Goal: Information Seeking & Learning: Learn about a topic

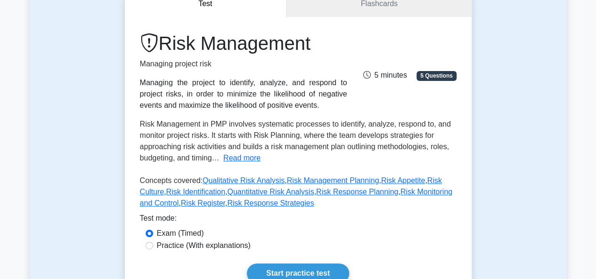
scroll to position [109, 0]
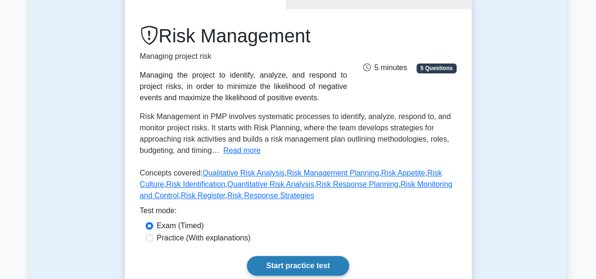
click at [314, 262] on link "Start practice test" at bounding box center [298, 266] width 102 height 20
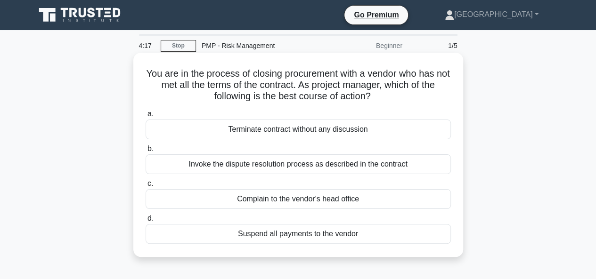
click at [287, 165] on div "Invoke the dispute resolution process as described in the contract" at bounding box center [298, 165] width 305 height 20
click at [146, 152] on input "b. Invoke the dispute resolution process as described in the contract" at bounding box center [146, 149] width 0 height 6
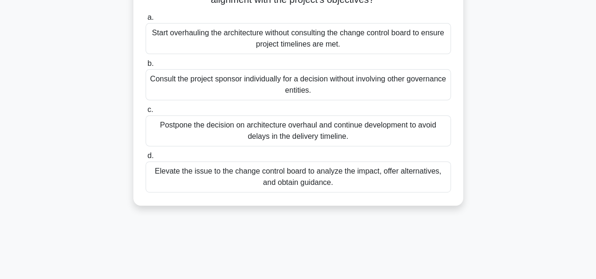
scroll to position [131, 0]
click at [275, 172] on div "Elevate the issue to the change control board to analyze the impact, offer alte…" at bounding box center [298, 176] width 305 height 31
click at [146, 159] on input "d. Elevate the issue to the change control board to analyze the impact, offer a…" at bounding box center [146, 156] width 0 height 6
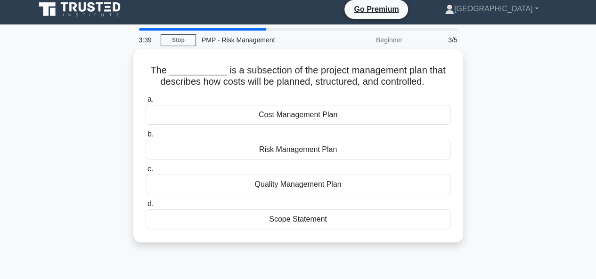
scroll to position [0, 0]
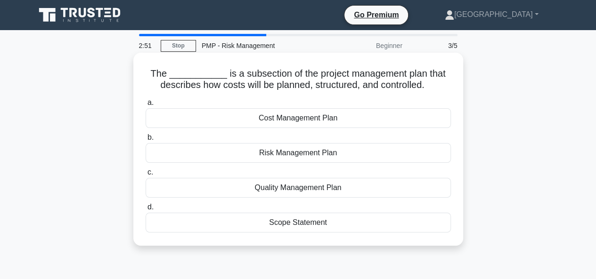
click at [296, 118] on div "Cost Management Plan" at bounding box center [298, 118] width 305 height 20
click at [146, 106] on input "a. Cost Management Plan" at bounding box center [146, 103] width 0 height 6
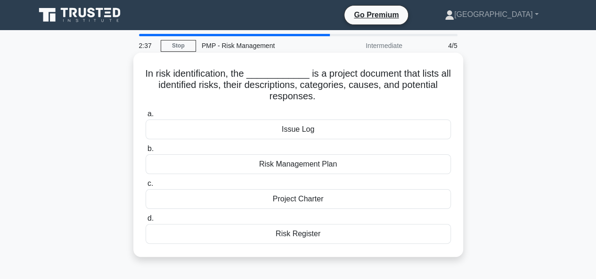
click at [298, 232] on div "Risk Register" at bounding box center [298, 234] width 305 height 20
click at [146, 222] on input "d. Risk Register" at bounding box center [146, 219] width 0 height 6
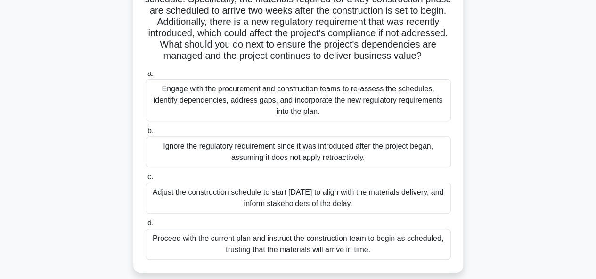
scroll to position [132, 0]
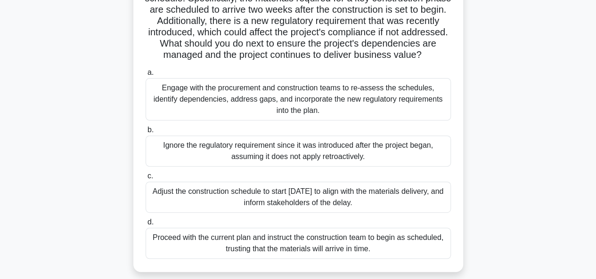
click at [297, 106] on div "Engage with the procurement and construction teams to re-assess the schedules, …" at bounding box center [298, 99] width 305 height 42
click at [146, 76] on input "a. Engage with the procurement and construction teams to re-assess the schedule…" at bounding box center [146, 73] width 0 height 6
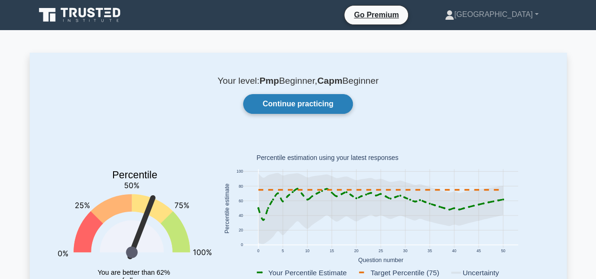
drag, startPoint x: 432, startPoint y: 135, endPoint x: 299, endPoint y: 101, distance: 137.1
click at [299, 101] on link "Continue practicing" at bounding box center [297, 104] width 109 height 20
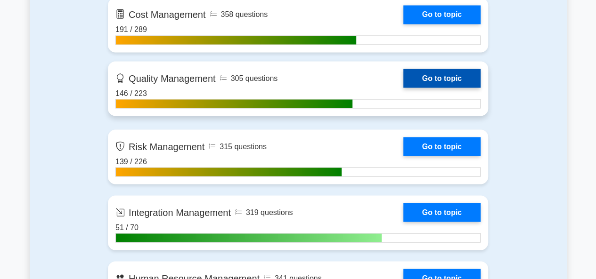
scroll to position [823, 0]
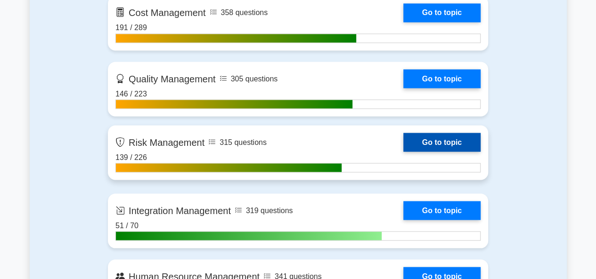
click at [449, 139] on link "Go to topic" at bounding box center [441, 142] width 77 height 19
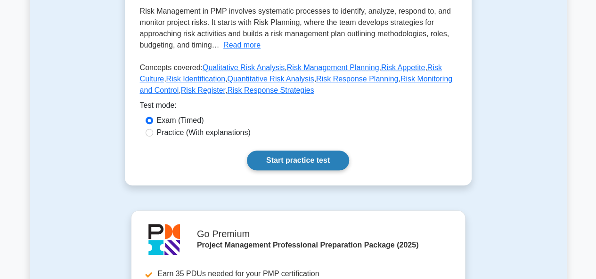
scroll to position [215, 0]
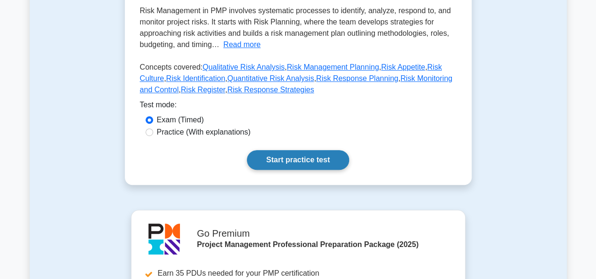
click at [307, 163] on link "Start practice test" at bounding box center [298, 160] width 102 height 20
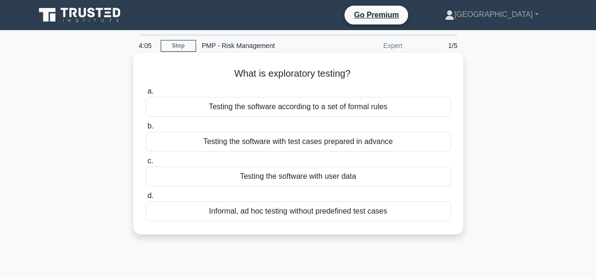
click at [293, 179] on div "Testing the software with user data" at bounding box center [298, 177] width 305 height 20
click at [146, 164] on input "c. Testing the software with user data" at bounding box center [146, 161] width 0 height 6
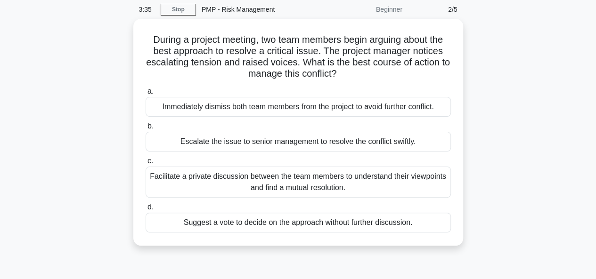
scroll to position [37, 0]
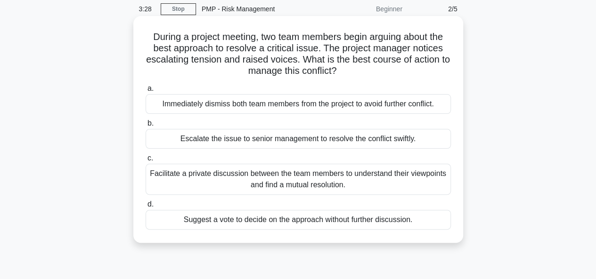
click at [287, 180] on div "Facilitate a private discussion between the team members to understand their vi…" at bounding box center [298, 179] width 305 height 31
click at [146, 162] on input "c. Facilitate a private discussion between the team members to understand their…" at bounding box center [146, 158] width 0 height 6
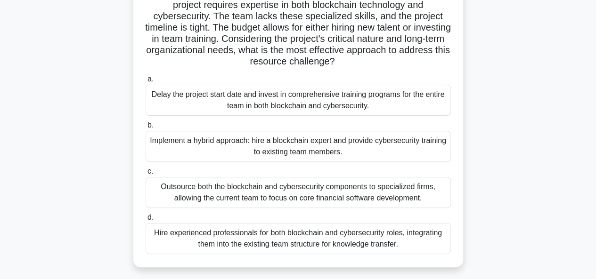
scroll to position [95, 0]
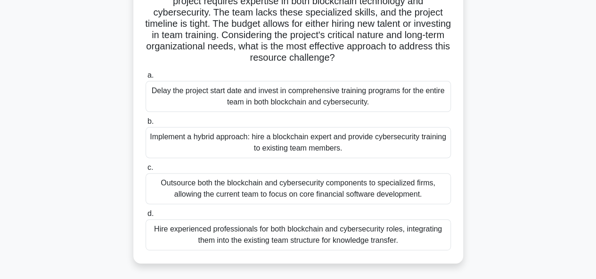
click at [280, 152] on div "Implement a hybrid approach: hire a blockchain expert and provide cybersecurity…" at bounding box center [298, 142] width 305 height 31
click at [146, 125] on input "b. Implement a hybrid approach: hire a blockchain expert and provide cybersecur…" at bounding box center [146, 122] width 0 height 6
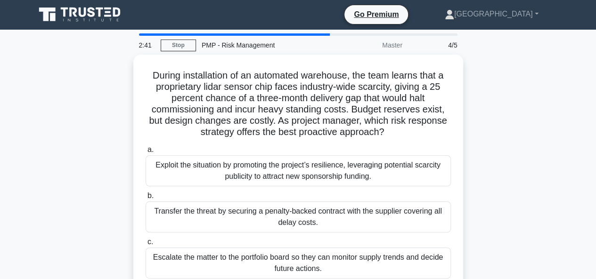
scroll to position [0, 0]
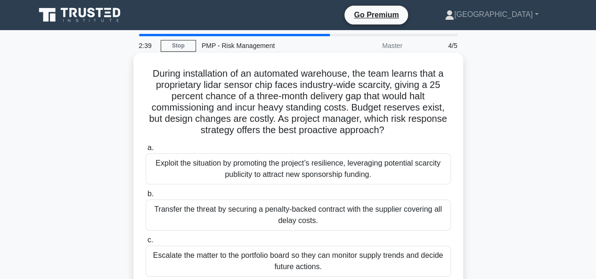
click at [296, 218] on div "Transfer the threat by securing a penalty-backed contract with the supplier cov…" at bounding box center [298, 215] width 305 height 31
click at [146, 197] on input "b. Transfer the threat by securing a penalty-backed contract with the supplier …" at bounding box center [146, 194] width 0 height 6
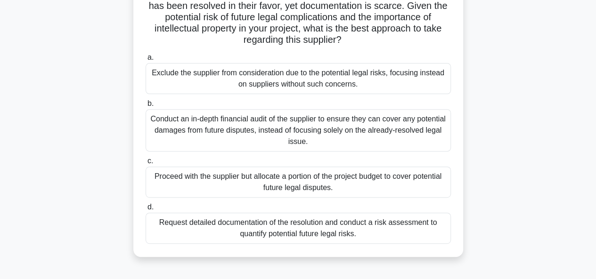
scroll to position [124, 0]
click at [290, 126] on div "Conduct an in-depth financial audit of the supplier to ensure they can cover an…" at bounding box center [298, 131] width 305 height 42
click at [146, 107] on input "b. Conduct an in-depth financial audit of the supplier to ensure they can cover…" at bounding box center [146, 104] width 0 height 6
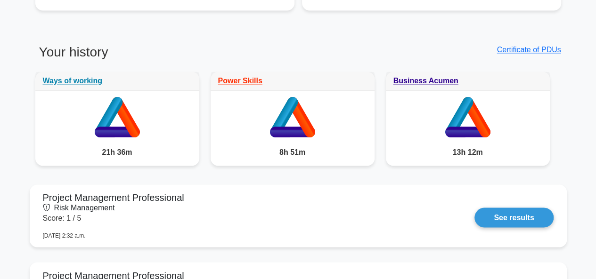
scroll to position [682, 0]
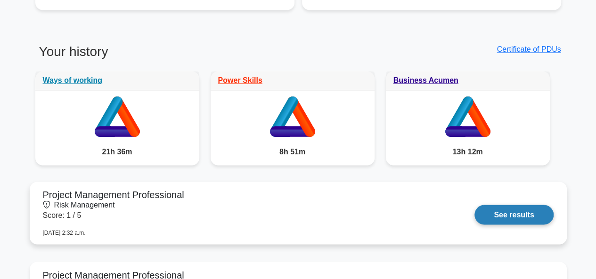
click at [505, 214] on link "See results" at bounding box center [513, 215] width 79 height 20
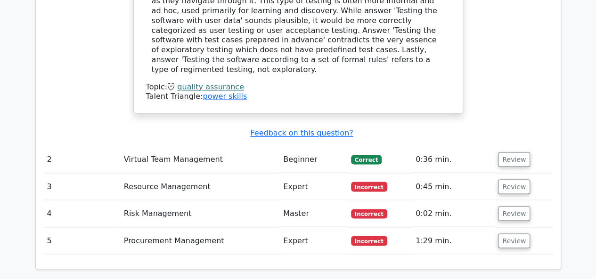
scroll to position [740, 0]
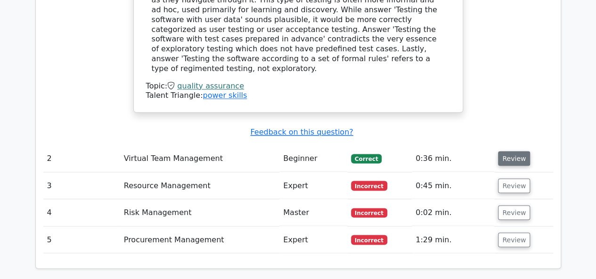
click at [510, 151] on button "Review" at bounding box center [514, 158] width 32 height 15
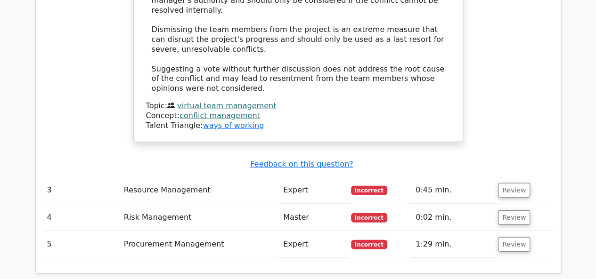
scroll to position [1268, 0]
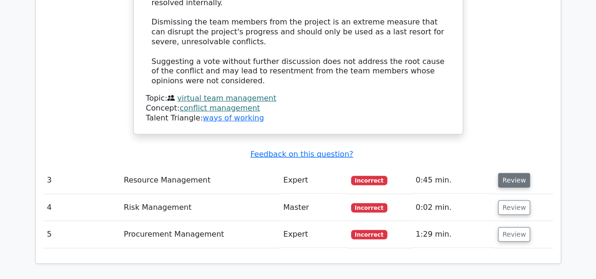
click at [509, 173] on button "Review" at bounding box center [514, 180] width 32 height 15
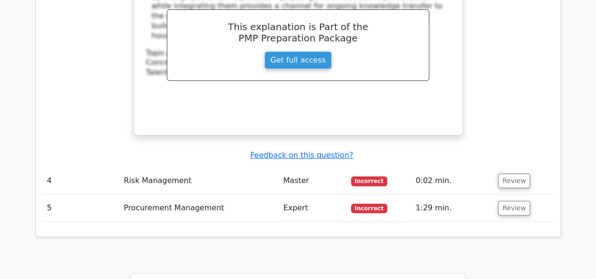
scroll to position [1804, 0]
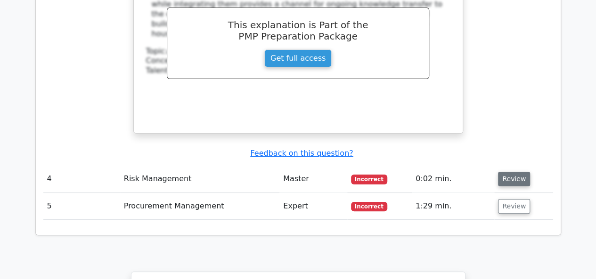
click at [511, 172] on button "Review" at bounding box center [514, 179] width 32 height 15
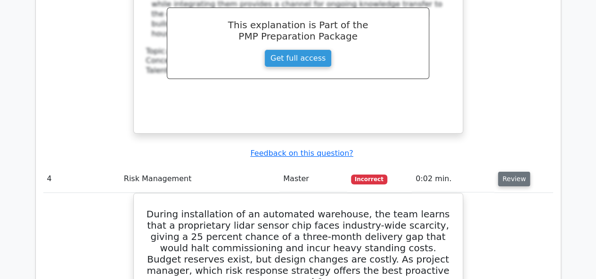
click at [511, 172] on button "Review" at bounding box center [514, 179] width 32 height 15
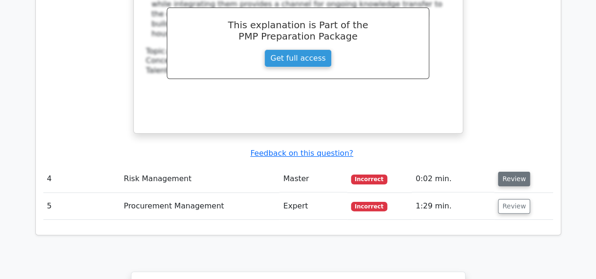
click at [511, 172] on button "Review" at bounding box center [514, 179] width 32 height 15
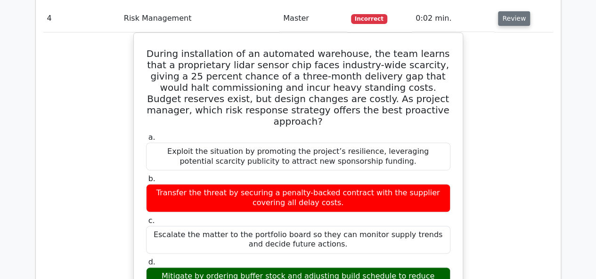
scroll to position [1970, 0]
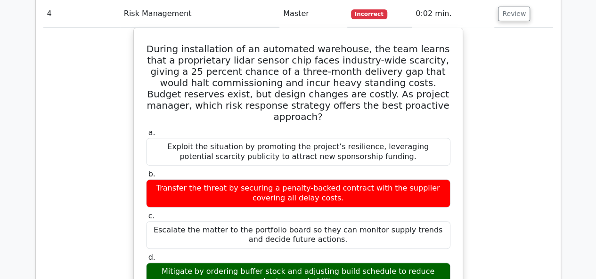
drag, startPoint x: 511, startPoint y: 108, endPoint x: 543, endPoint y: 140, distance: 45.3
click at [543, 140] on div "During installation of an automated warehouse, the team learns that a proprieta…" at bounding box center [298, 276] width 510 height 497
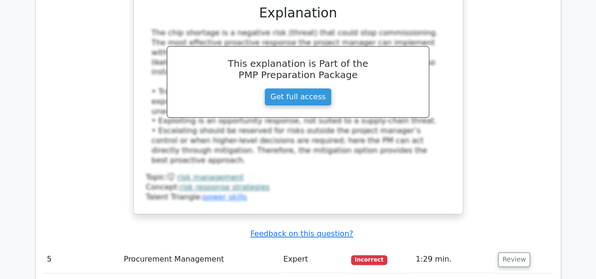
scroll to position [2269, 0]
click at [499, 252] on button "Review" at bounding box center [514, 259] width 32 height 15
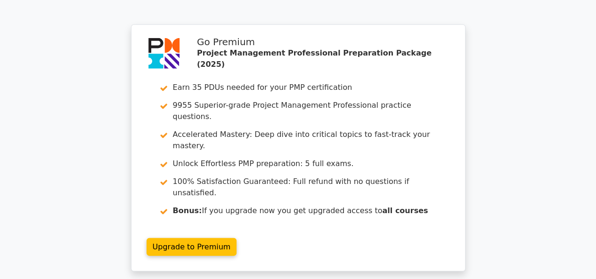
scroll to position [3101, 0]
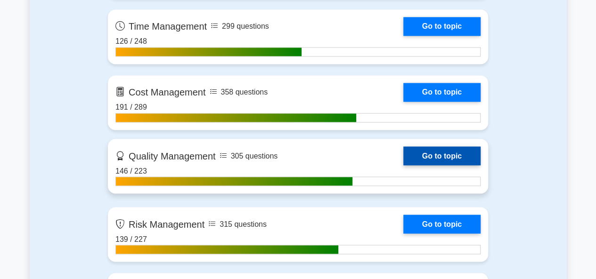
scroll to position [743, 0]
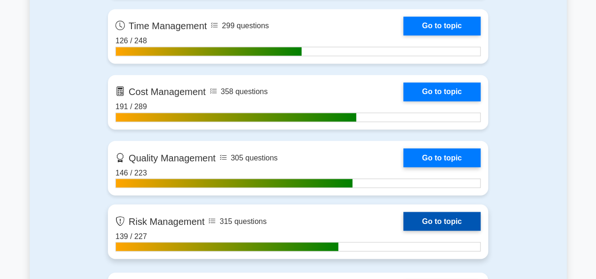
click at [427, 217] on link "Go to topic" at bounding box center [441, 221] width 77 height 19
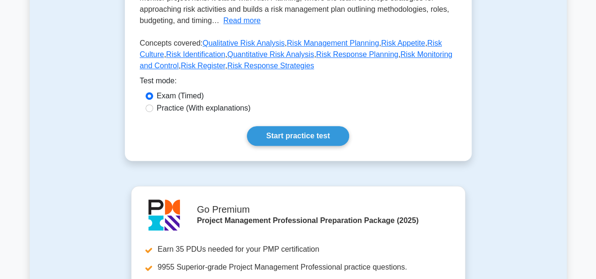
scroll to position [221, 0]
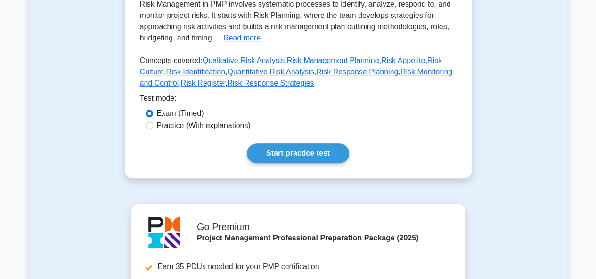
click at [304, 179] on div "Test Flashcards Risk Management Managing project risk Managing the project to i…" at bounding box center [298, 26] width 358 height 353
click at [303, 155] on link "Start practice test" at bounding box center [298, 154] width 102 height 20
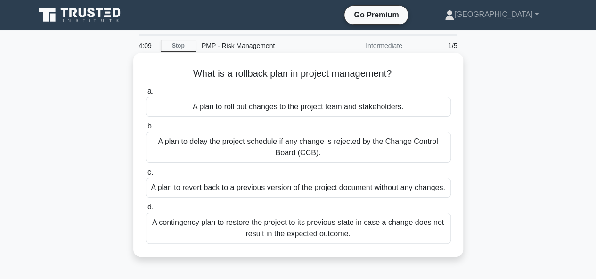
click at [298, 227] on div "A contingency plan to restore the project to its previous state in case a chang…" at bounding box center [298, 228] width 305 height 31
click at [146, 211] on input "d. A contingency plan to restore the project to its previous state in case a ch…" at bounding box center [146, 207] width 0 height 6
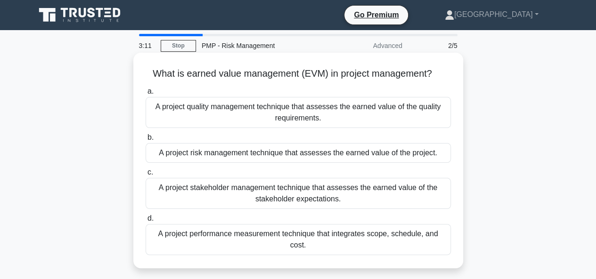
click at [292, 229] on div "A project performance measurement technique that integrates scope, schedule, an…" at bounding box center [298, 239] width 305 height 31
click at [146, 222] on input "d. A project performance measurement technique that integrates scope, schedule,…" at bounding box center [146, 219] width 0 height 6
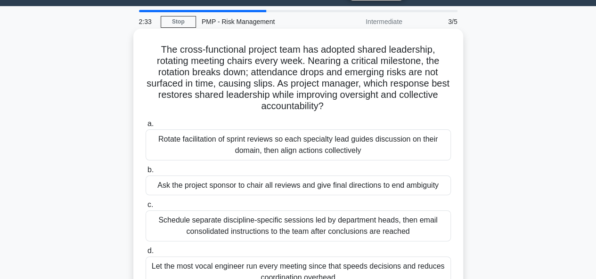
scroll to position [24, 0]
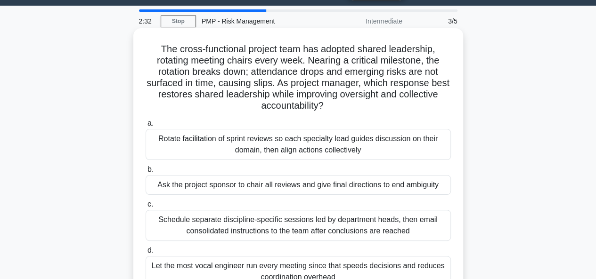
click at [230, 141] on div "Rotate facilitation of sprint reviews so each specialty lead guides discussion …" at bounding box center [298, 144] width 305 height 31
click at [146, 127] on input "a. Rotate facilitation of sprint reviews so each specialty lead guides discussi…" at bounding box center [146, 124] width 0 height 6
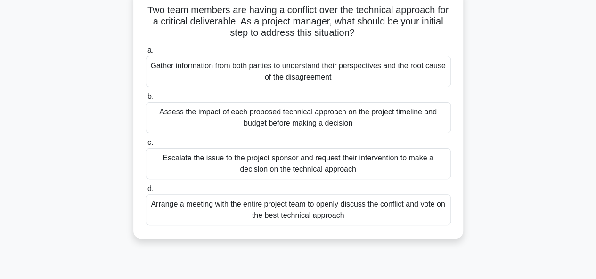
scroll to position [66, 0]
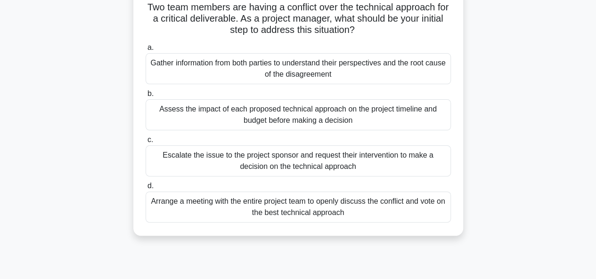
click at [302, 205] on div "Arrange a meeting with the entire project team to openly discuss the conflict a…" at bounding box center [298, 207] width 305 height 31
click at [146, 189] on input "d. Arrange a meeting with the entire project team to openly discuss the conflic…" at bounding box center [146, 186] width 0 height 6
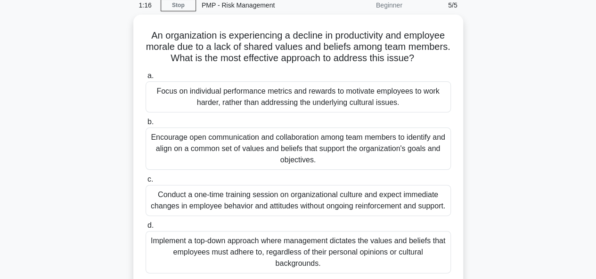
scroll to position [41, 0]
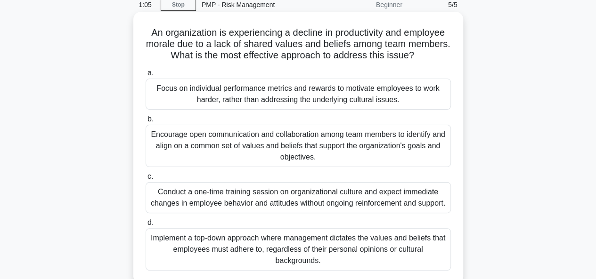
click at [396, 250] on div "Implement a top-down approach where management dictates the values and beliefs …" at bounding box center [298, 249] width 305 height 42
click at [146, 226] on input "d. Implement a top-down approach where management dictates the values and belie…" at bounding box center [146, 223] width 0 height 6
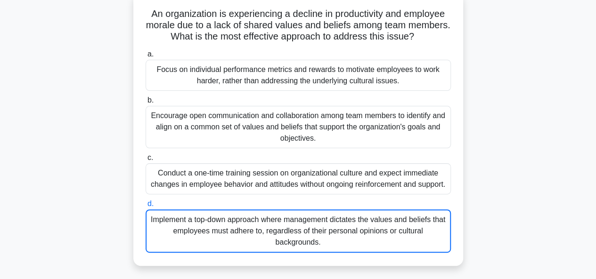
scroll to position [61, 0]
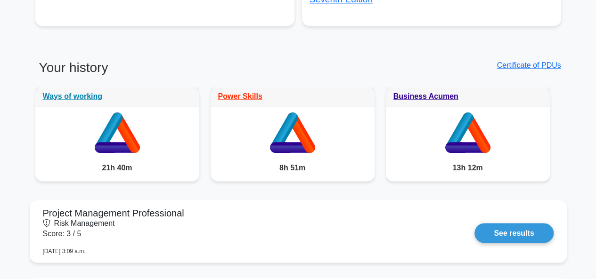
scroll to position [667, 0]
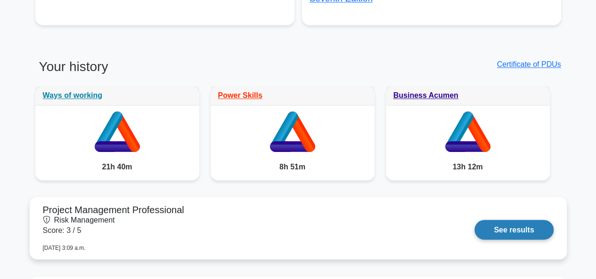
click at [532, 226] on link "See results" at bounding box center [513, 230] width 79 height 20
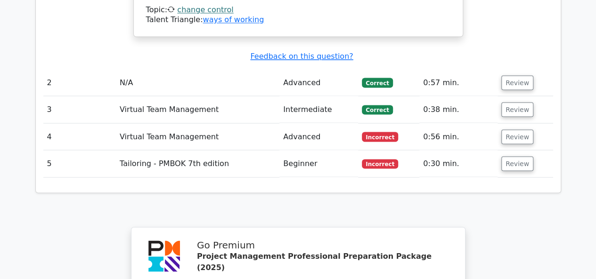
scroll to position [803, 0]
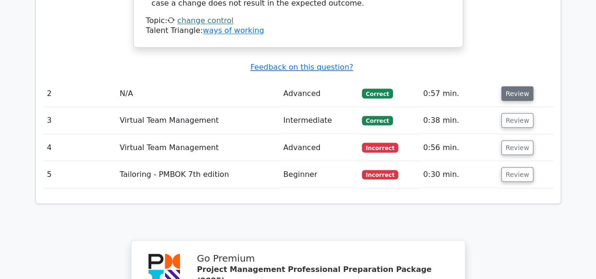
click at [509, 86] on button "Review" at bounding box center [517, 93] width 32 height 15
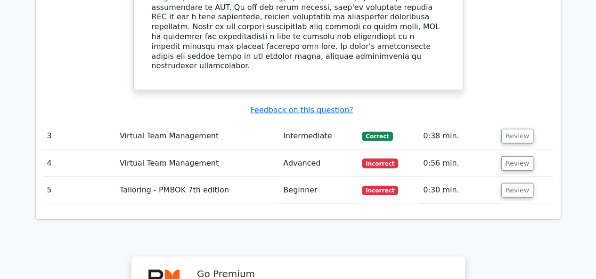
scroll to position [1235, 0]
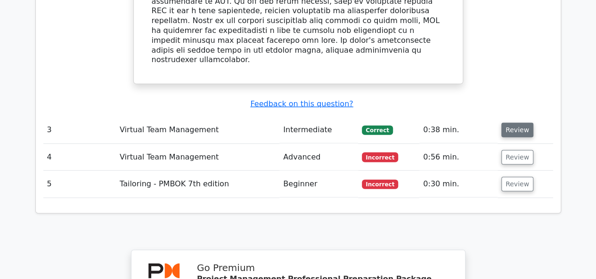
click at [512, 123] on button "Review" at bounding box center [517, 130] width 32 height 15
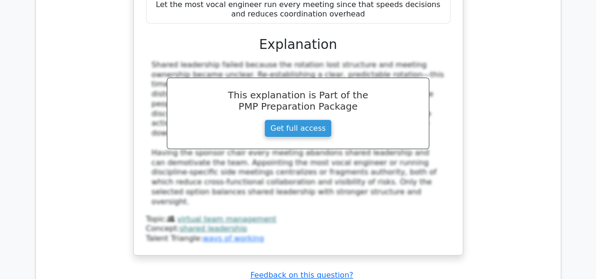
scroll to position [1620, 0]
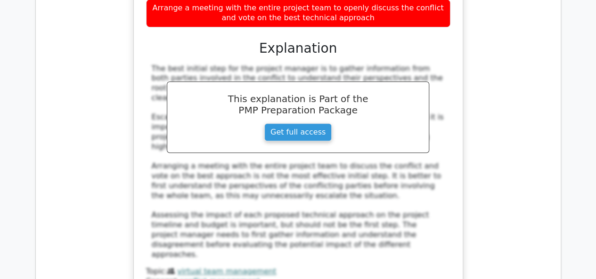
scroll to position [2125, 0]
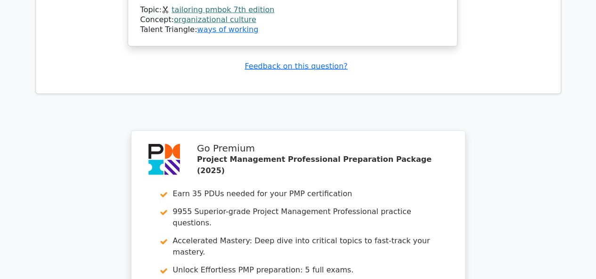
scroll to position [3022, 0]
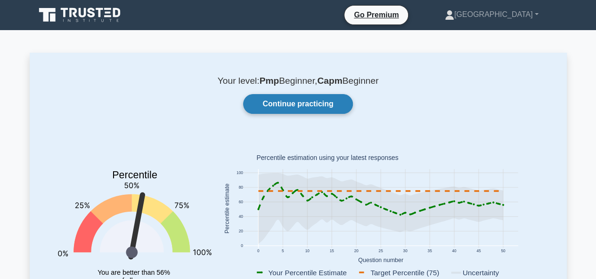
click at [291, 110] on link "Continue practicing" at bounding box center [297, 104] width 109 height 20
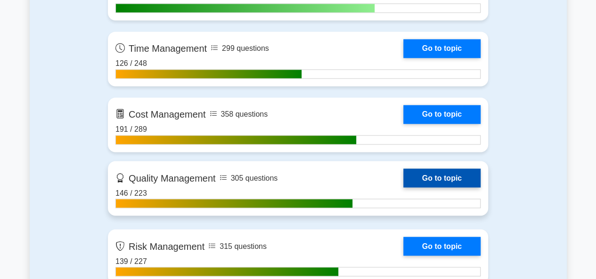
scroll to position [721, 0]
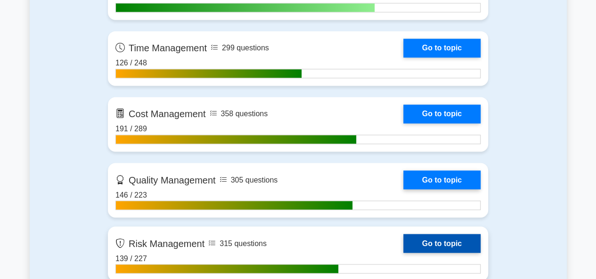
click at [445, 238] on link "Go to topic" at bounding box center [441, 243] width 77 height 19
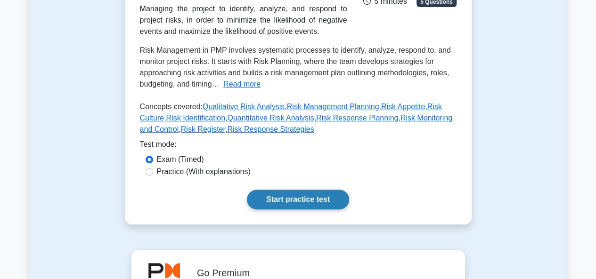
scroll to position [176, 0]
click at [332, 206] on link "Start practice test" at bounding box center [298, 199] width 102 height 20
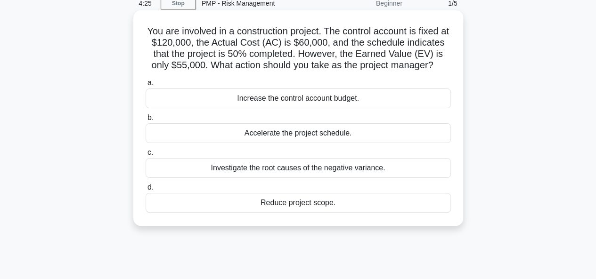
scroll to position [43, 0]
click at [301, 169] on div "Investigate the root causes of the negative variance." at bounding box center [298, 167] width 305 height 20
click at [146, 155] on input "c. Investigate the root causes of the negative variance." at bounding box center [146, 152] width 0 height 6
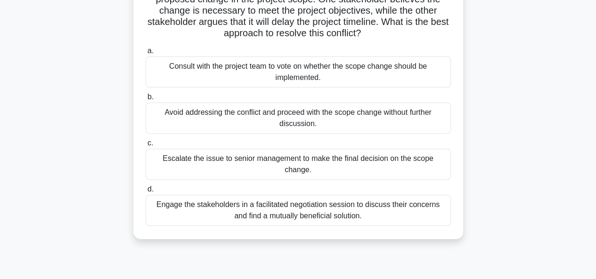
scroll to position [133, 0]
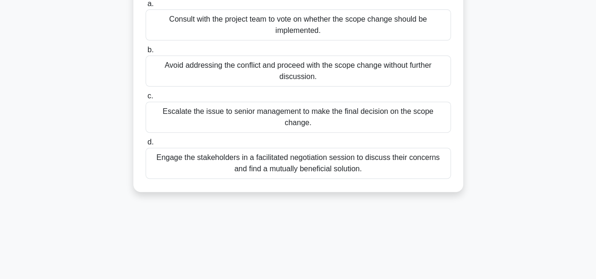
click at [279, 156] on div "Engage the stakeholders in a facilitated negotiation session to discuss their c…" at bounding box center [298, 163] width 305 height 31
click at [146, 146] on input "d. Engage the stakeholders in a facilitated negotiation session to discuss thei…" at bounding box center [146, 142] width 0 height 6
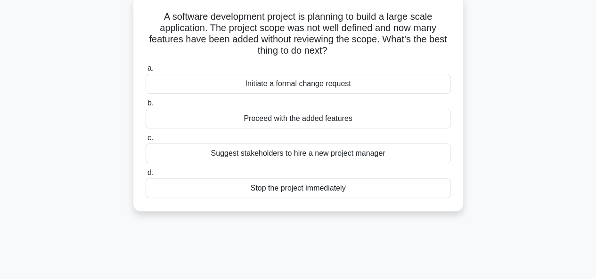
scroll to position [57, 0]
click at [310, 83] on div "Initiate a formal change request" at bounding box center [298, 83] width 305 height 20
click at [146, 71] on input "a. Initiate a formal change request" at bounding box center [146, 68] width 0 height 6
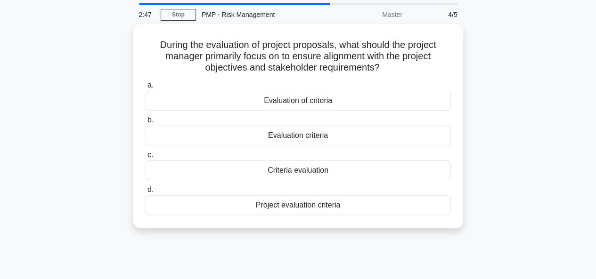
scroll to position [33, 0]
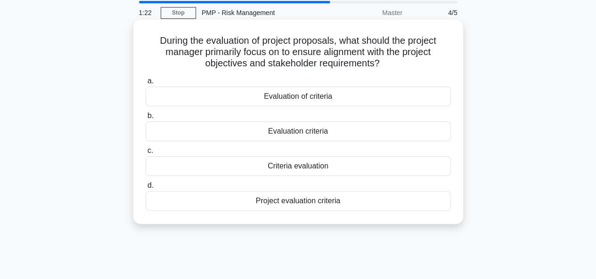
click at [306, 202] on div "Project evaluation criteria" at bounding box center [298, 201] width 305 height 20
click at [146, 189] on input "d. Project evaluation criteria" at bounding box center [146, 186] width 0 height 6
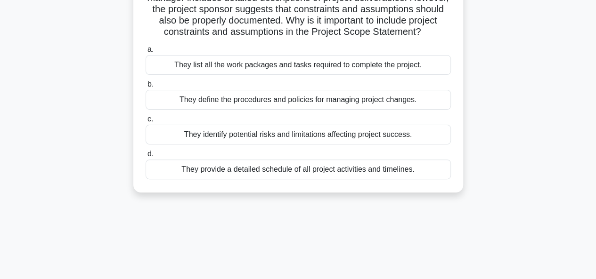
scroll to position [90, 0]
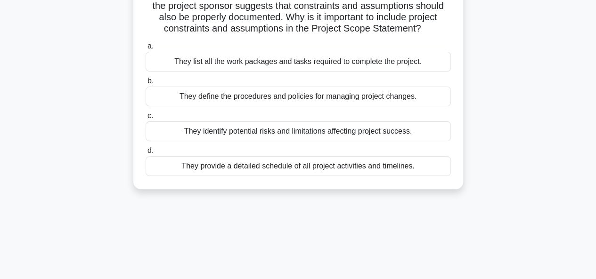
click at [263, 140] on div "They identify potential risks and limitations affecting project success." at bounding box center [298, 132] width 305 height 20
click at [146, 119] on input "c. They identify potential risks and limitations affecting project success." at bounding box center [146, 116] width 0 height 6
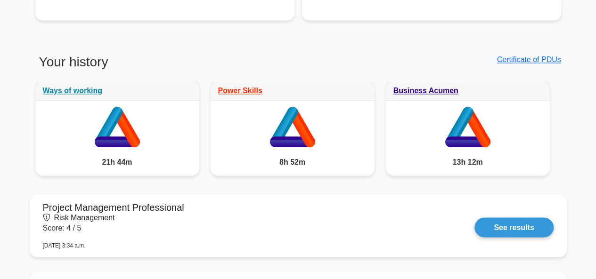
scroll to position [672, 0]
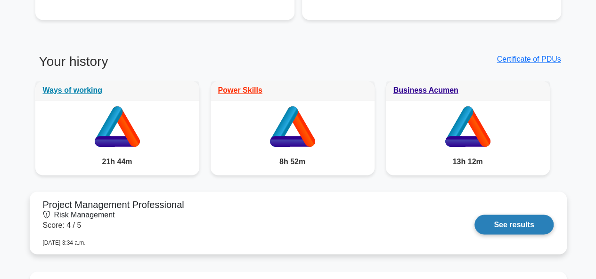
click at [493, 222] on link "See results" at bounding box center [513, 225] width 79 height 20
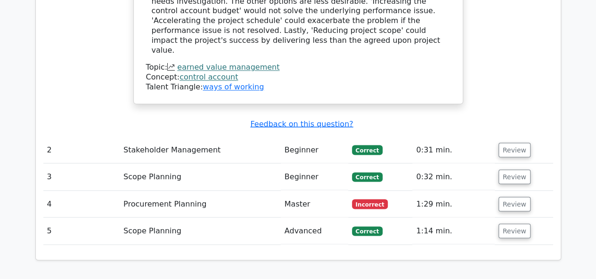
scroll to position [794, 0]
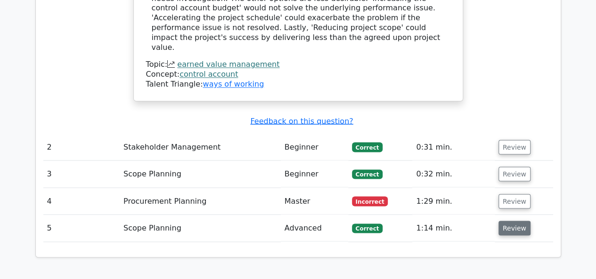
click at [518, 221] on button "Review" at bounding box center [514, 228] width 32 height 15
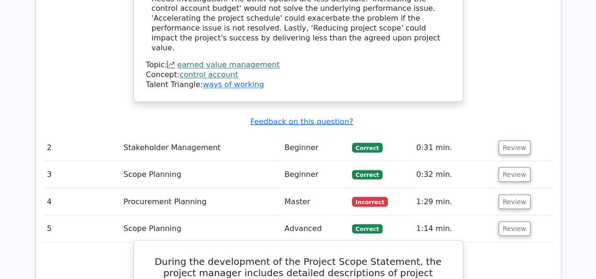
scroll to position [792, 0]
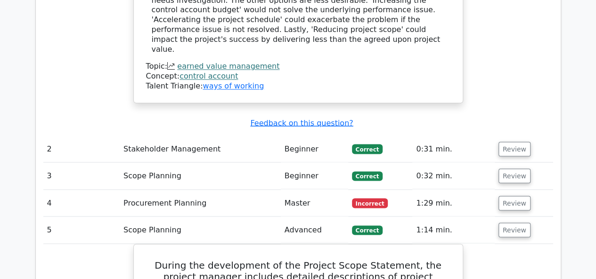
drag, startPoint x: 431, startPoint y: 214, endPoint x: 393, endPoint y: 166, distance: 61.1
click at [393, 190] on td "Incorrect" at bounding box center [380, 203] width 65 height 27
click at [520, 196] on button "Review" at bounding box center [514, 203] width 32 height 15
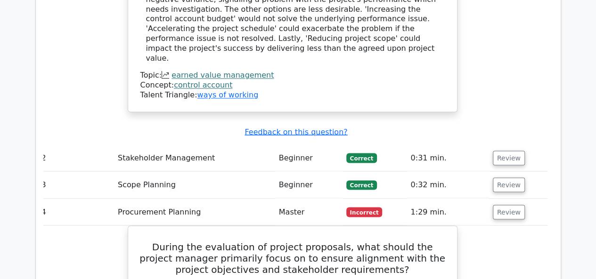
scroll to position [784, 0]
drag, startPoint x: 469, startPoint y: 138, endPoint x: 502, endPoint y: 127, distance: 34.7
click at [502, 150] on button "Review" at bounding box center [509, 157] width 32 height 15
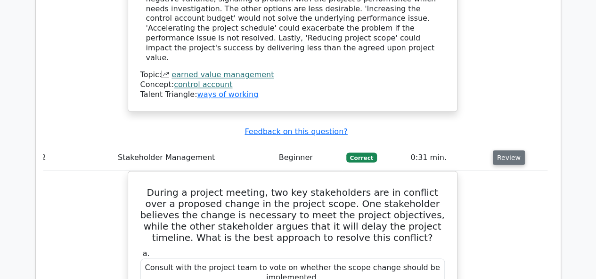
click at [502, 150] on button "Review" at bounding box center [509, 157] width 32 height 15
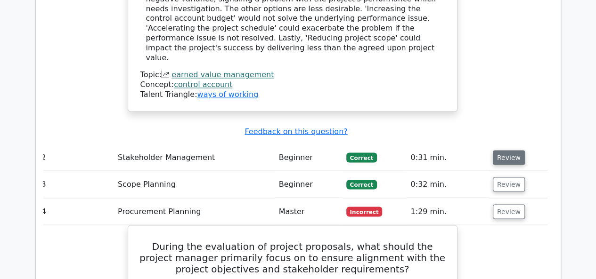
click at [502, 150] on button "Review" at bounding box center [509, 157] width 32 height 15
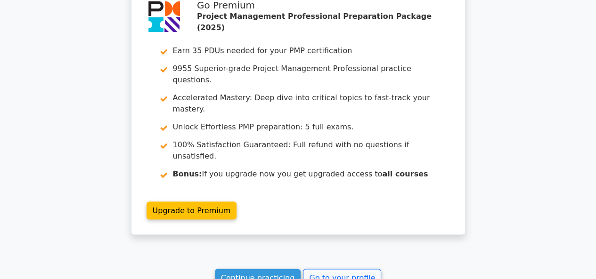
scroll to position [2478, 0]
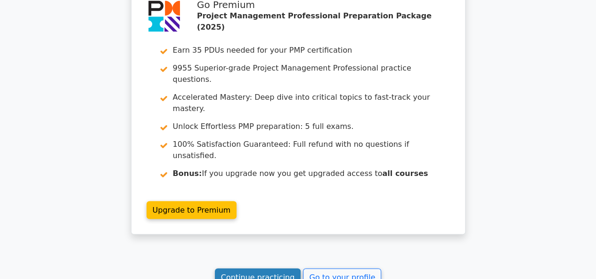
click at [256, 269] on link "Continue practicing" at bounding box center [258, 278] width 86 height 18
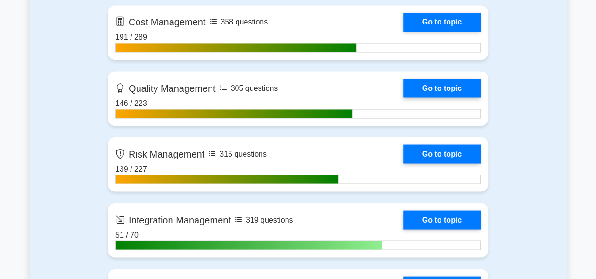
scroll to position [814, 0]
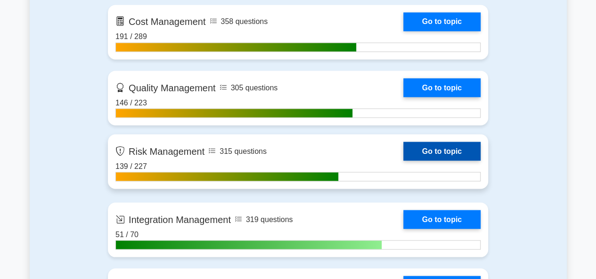
click at [422, 152] on link "Go to topic" at bounding box center [441, 151] width 77 height 19
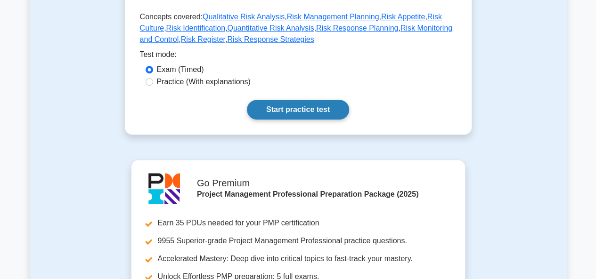
scroll to position [266, 0]
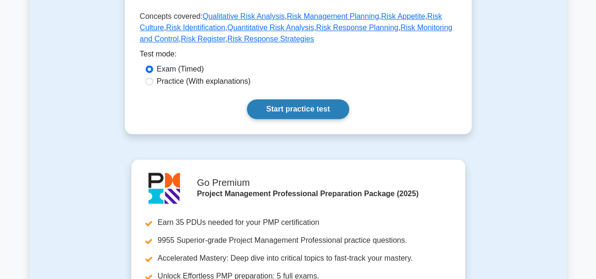
click at [320, 112] on link "Start practice test" at bounding box center [298, 109] width 102 height 20
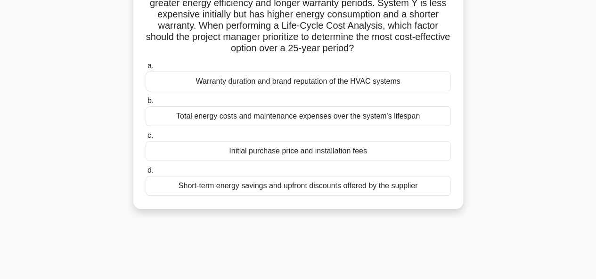
scroll to position [87, 0]
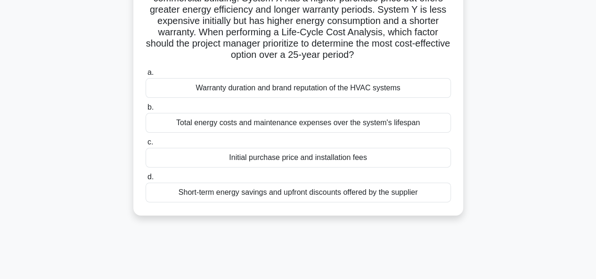
click at [284, 123] on div "Total energy costs and maintenance expenses over the system's lifespan" at bounding box center [298, 123] width 305 height 20
click at [146, 111] on input "b. Total energy costs and maintenance expenses over the system's lifespan" at bounding box center [146, 108] width 0 height 6
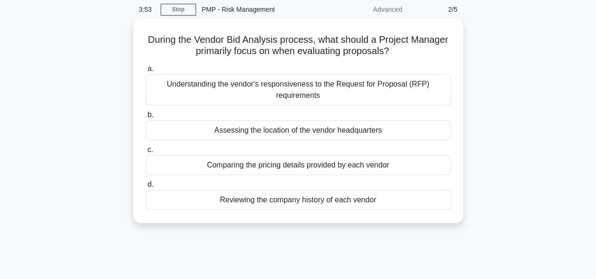
scroll to position [39, 0]
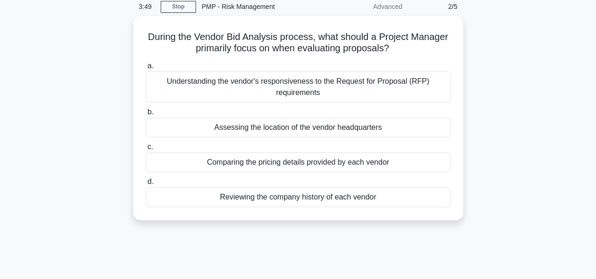
click at [502, 123] on div "During the Vendor Bid Analysis process, what should a Project Manager primarily…" at bounding box center [298, 124] width 537 height 216
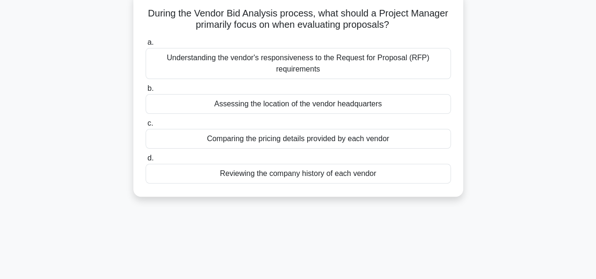
scroll to position [64, 0]
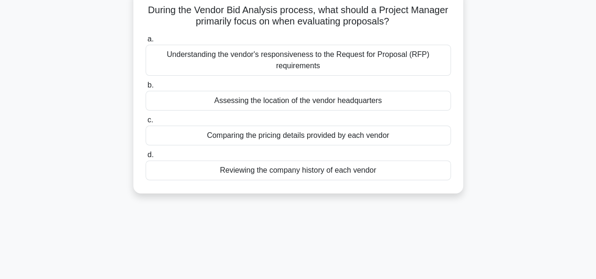
click at [286, 135] on div "Comparing the pricing details provided by each vendor" at bounding box center [298, 136] width 305 height 20
click at [146, 123] on input "c. Comparing the pricing details provided by each vendor" at bounding box center [146, 120] width 0 height 6
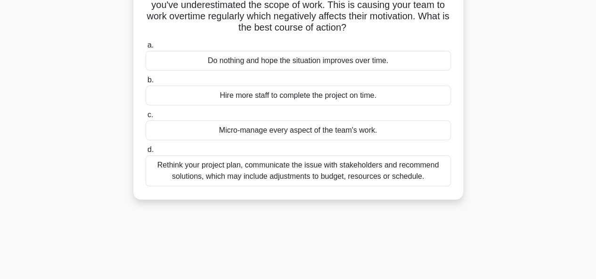
scroll to position [94, 0]
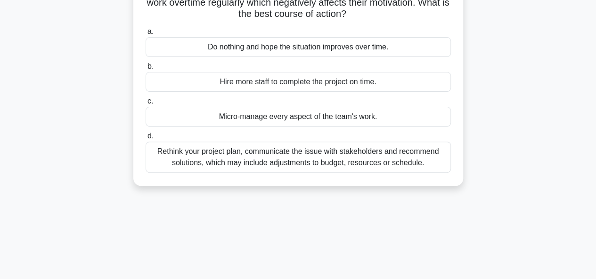
click at [295, 160] on div "Rethink your project plan, communicate the issue with stakeholders and recommen…" at bounding box center [298, 157] width 305 height 31
click at [146, 139] on input "d. Rethink your project plan, communicate the issue with stakeholders and recom…" at bounding box center [146, 136] width 0 height 6
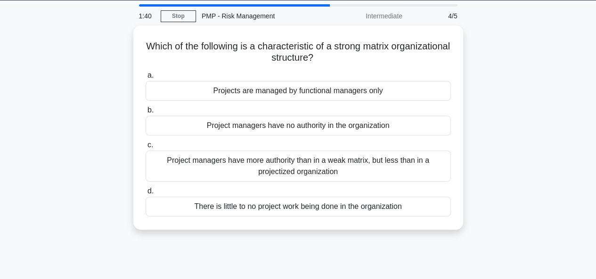
scroll to position [31, 0]
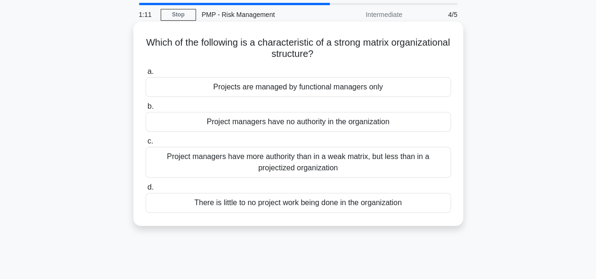
click at [295, 158] on div "Project managers have more authority than in a weak matrix, but less than in a …" at bounding box center [298, 162] width 305 height 31
click at [146, 145] on input "c. Project managers have more authority than in a weak matrix, but less than in…" at bounding box center [146, 142] width 0 height 6
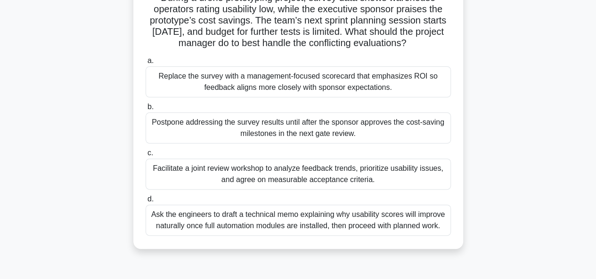
scroll to position [76, 0]
click at [273, 224] on div "Ask the engineers to draft a technical memo explaining why usability scores wil…" at bounding box center [298, 219] width 305 height 31
click at [146, 202] on input "d. Ask the engineers to draft a technical memo explaining why usability scores …" at bounding box center [146, 199] width 0 height 6
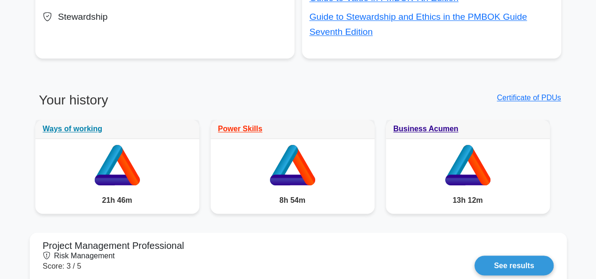
scroll to position [635, 0]
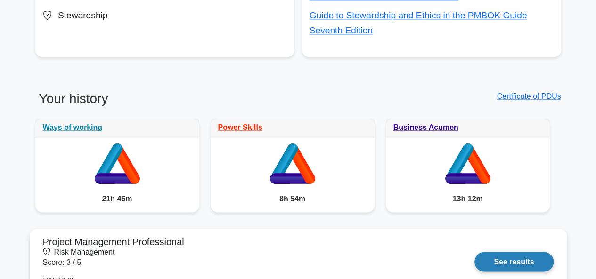
click at [522, 261] on link "See results" at bounding box center [513, 262] width 79 height 20
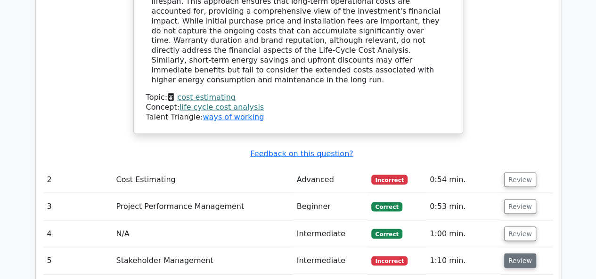
scroll to position [796, 0]
click at [519, 253] on button "Review" at bounding box center [520, 260] width 32 height 15
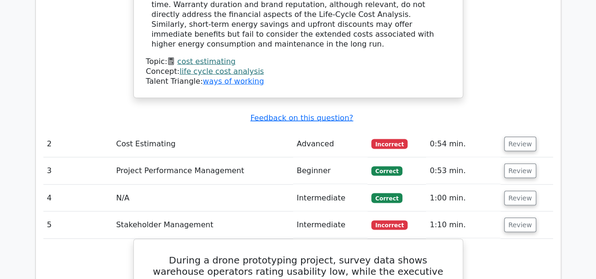
scroll to position [831, 0]
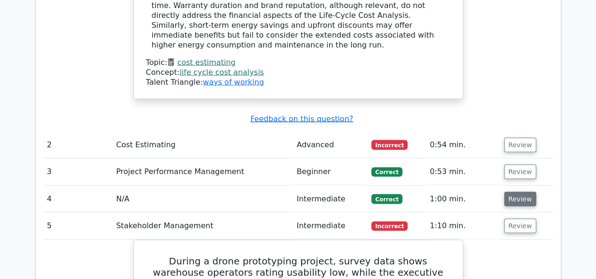
click at [517, 192] on button "Review" at bounding box center [520, 199] width 32 height 15
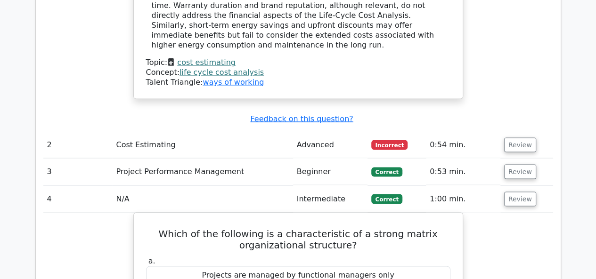
click at [517, 158] on td "Review" at bounding box center [526, 171] width 53 height 27
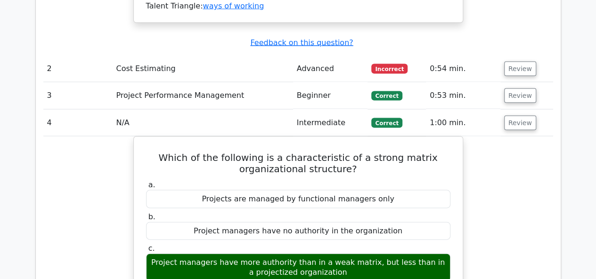
scroll to position [862, 0]
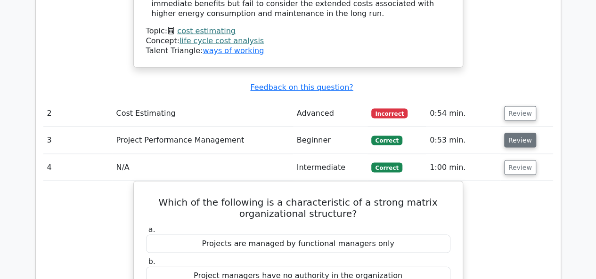
click at [515, 133] on button "Review" at bounding box center [520, 140] width 32 height 15
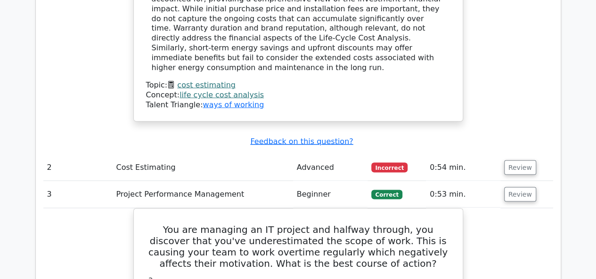
scroll to position [808, 0]
click at [513, 155] on td "Review" at bounding box center [526, 168] width 53 height 27
click at [512, 161] on button "Review" at bounding box center [520, 168] width 32 height 15
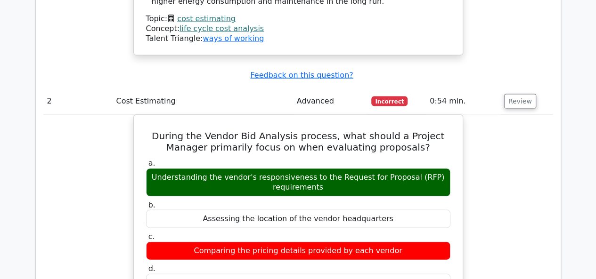
scroll to position [875, 0]
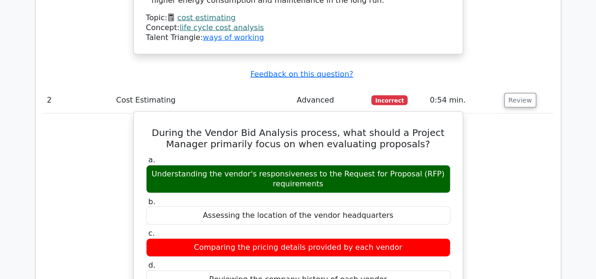
click at [354, 165] on div "Understanding the vendor's responsiveness to the Request for Proposal (RFP) req…" at bounding box center [298, 179] width 304 height 28
